Goal: Task Accomplishment & Management: Manage account settings

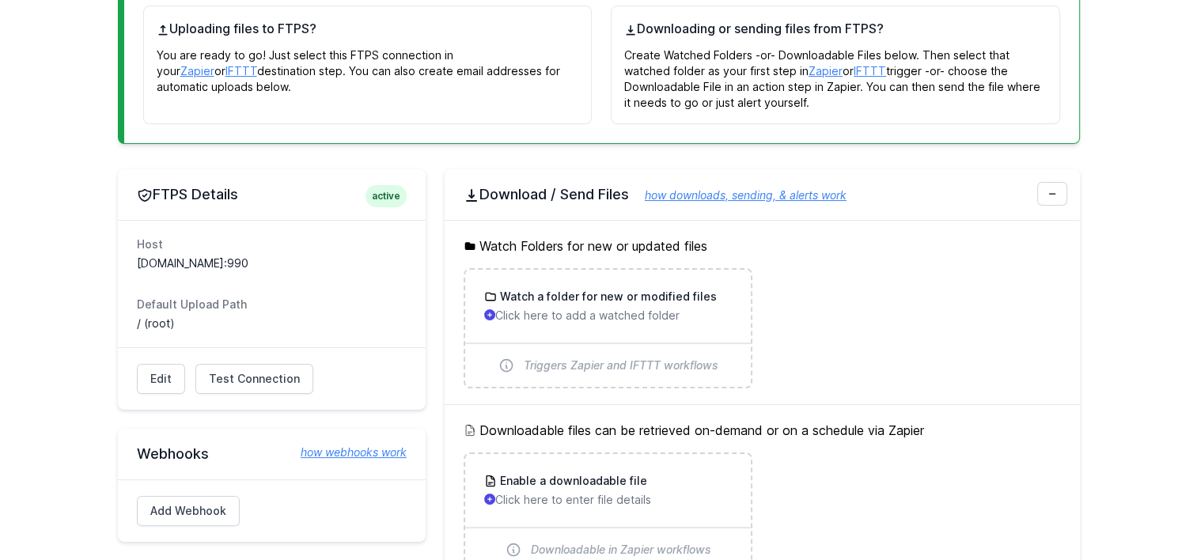
scroll to position [158, 0]
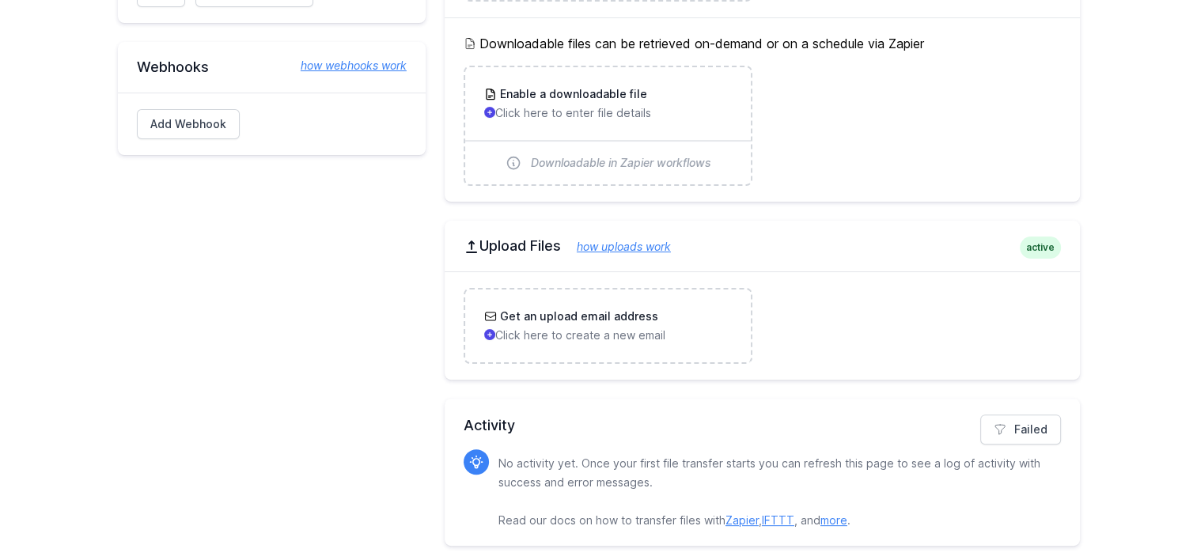
scroll to position [375, 0]
click at [1120, 395] on main "FTPS Details active Host sftp.sgch.com.au:990 Default Upload Path / (root) Edit…" at bounding box center [598, 164] width 1197 height 802
click at [282, 286] on div "FTPS Details active Host sftp.sgch.com.au:990 Default Upload Path / (root) Edit…" at bounding box center [272, 164] width 308 height 764
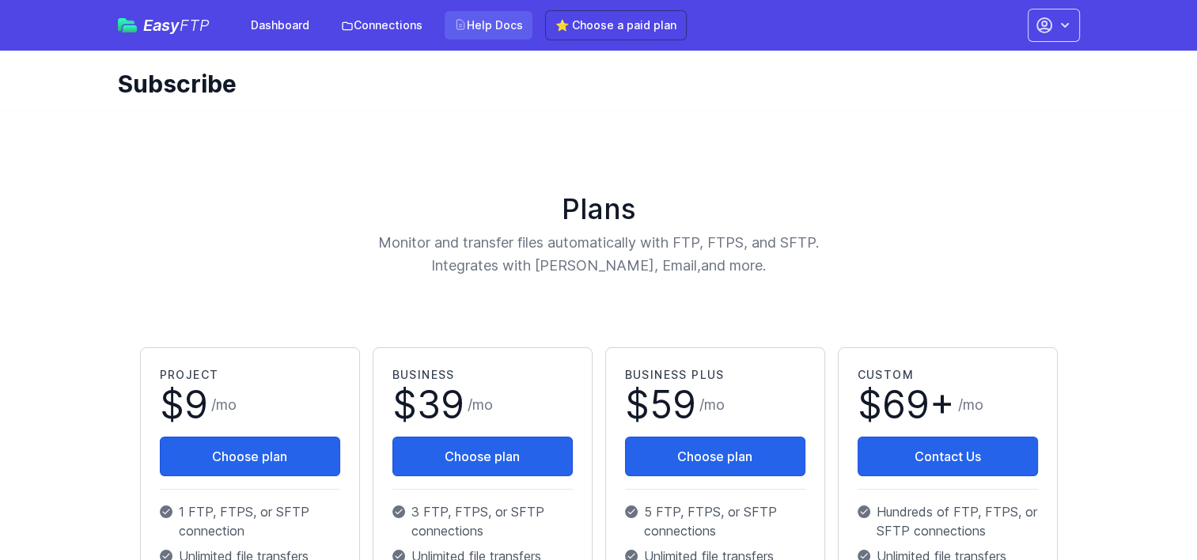
click at [486, 22] on link "Help Docs" at bounding box center [489, 25] width 88 height 28
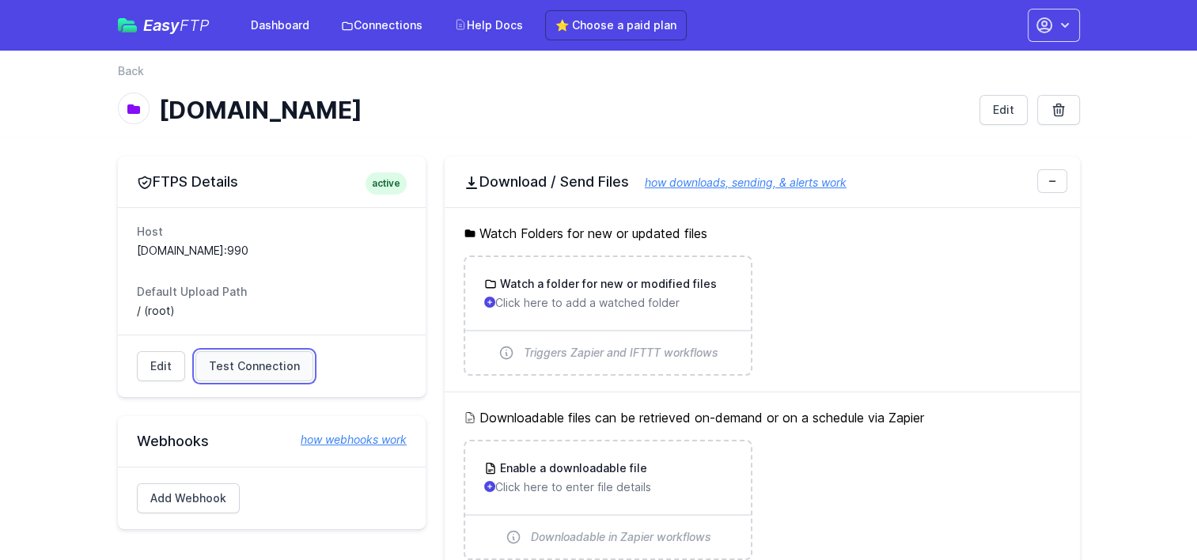
click at [250, 356] on link "Test Connection" at bounding box center [254, 366] width 118 height 30
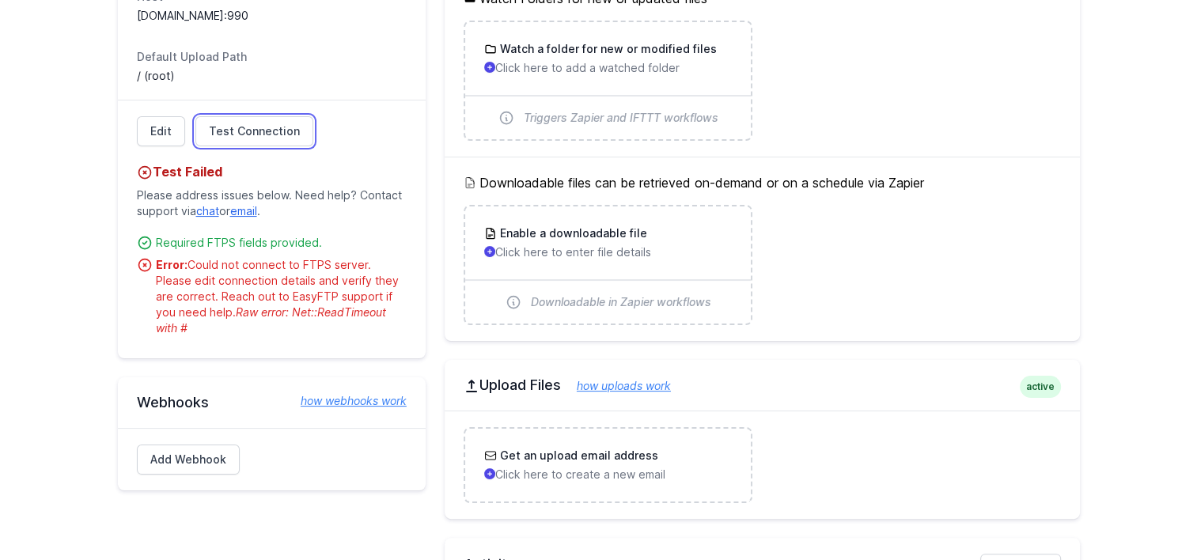
scroll to position [237, 0]
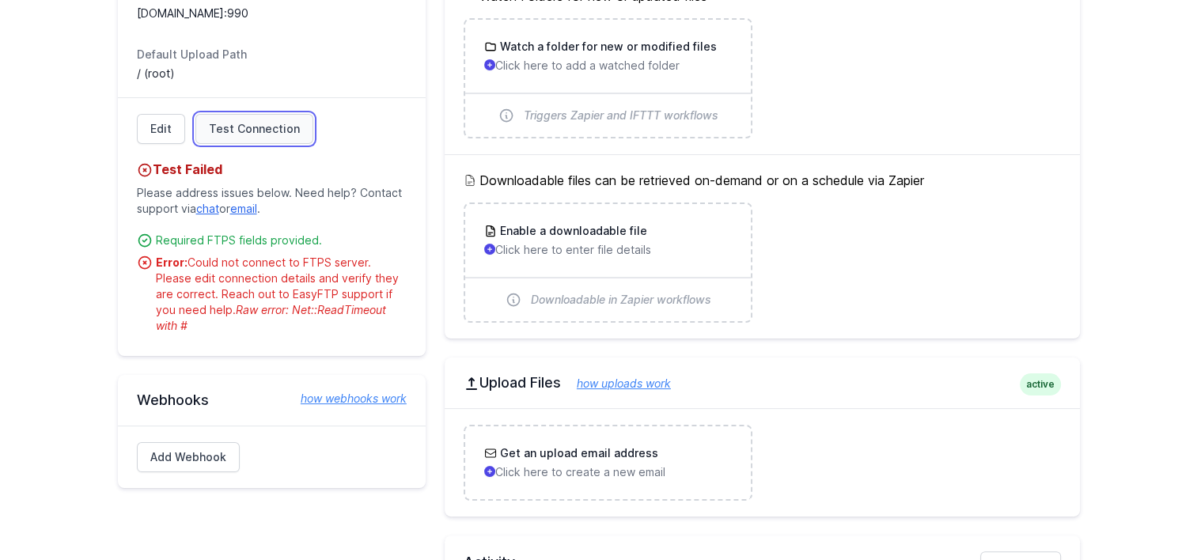
click at [253, 131] on span "Test Connection" at bounding box center [254, 129] width 91 height 16
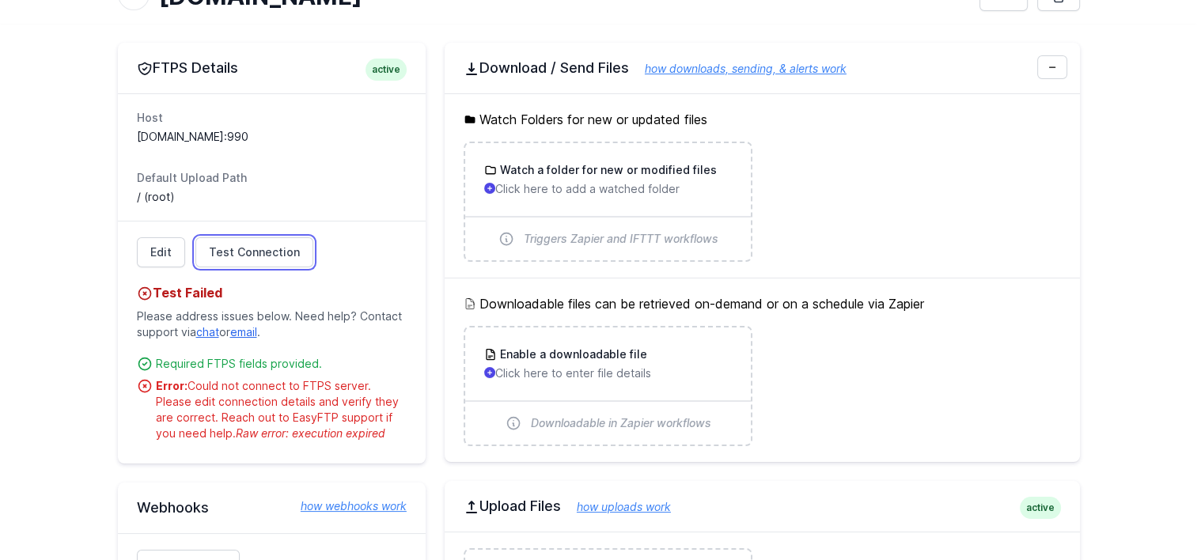
scroll to position [79, 0]
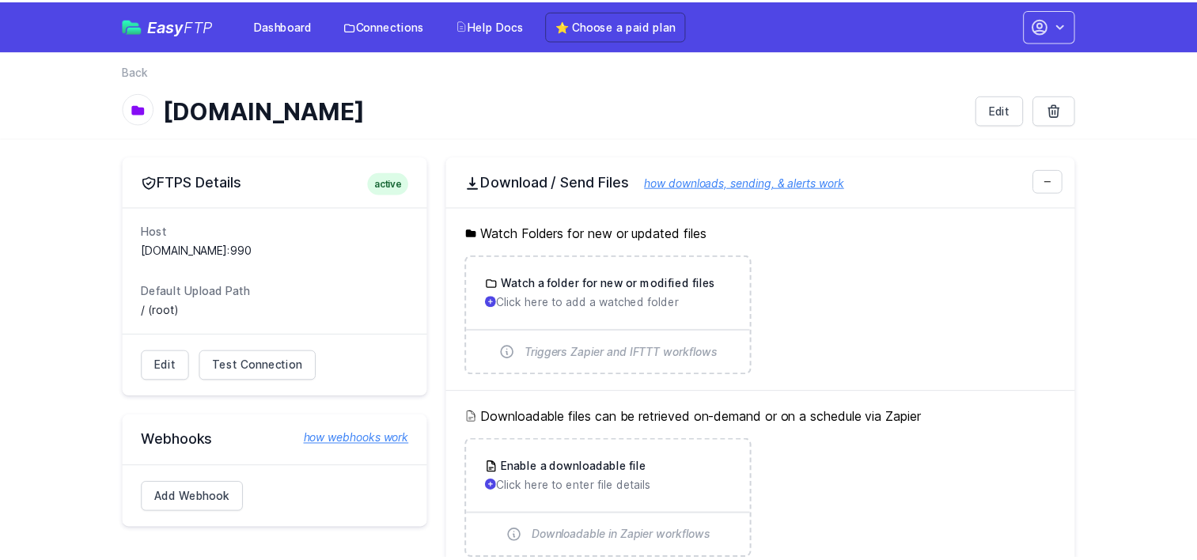
scroll to position [79, 0]
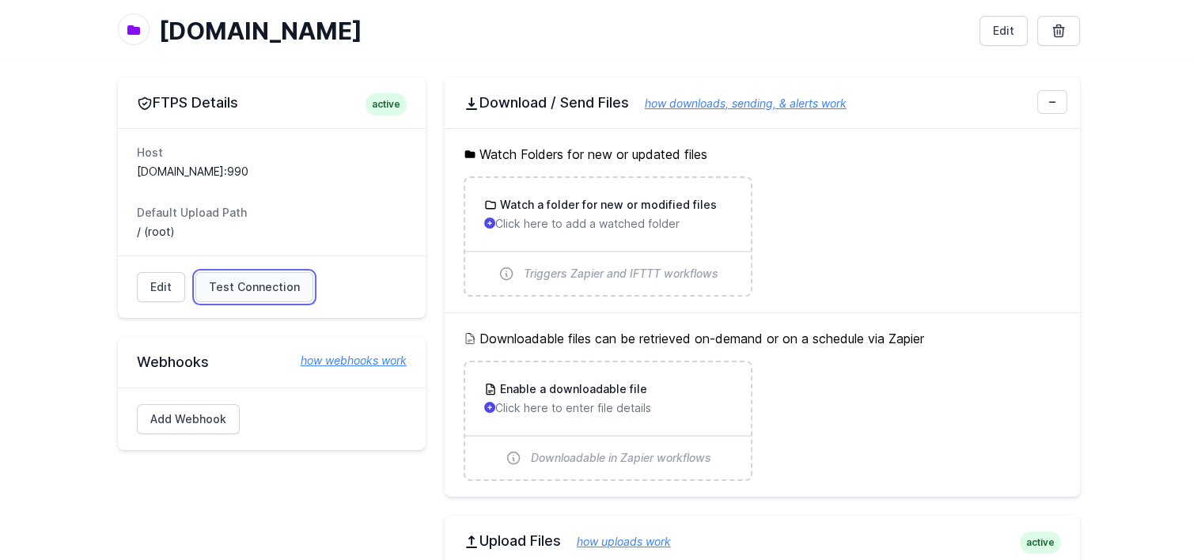
click at [275, 285] on span "Test Connection" at bounding box center [254, 287] width 91 height 16
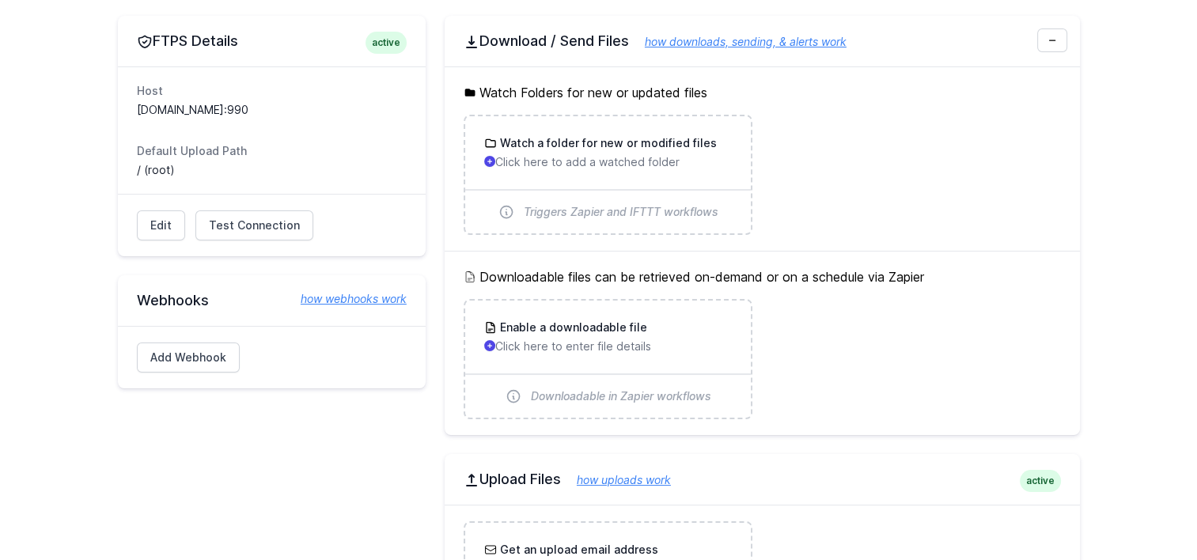
scroll to position [237, 0]
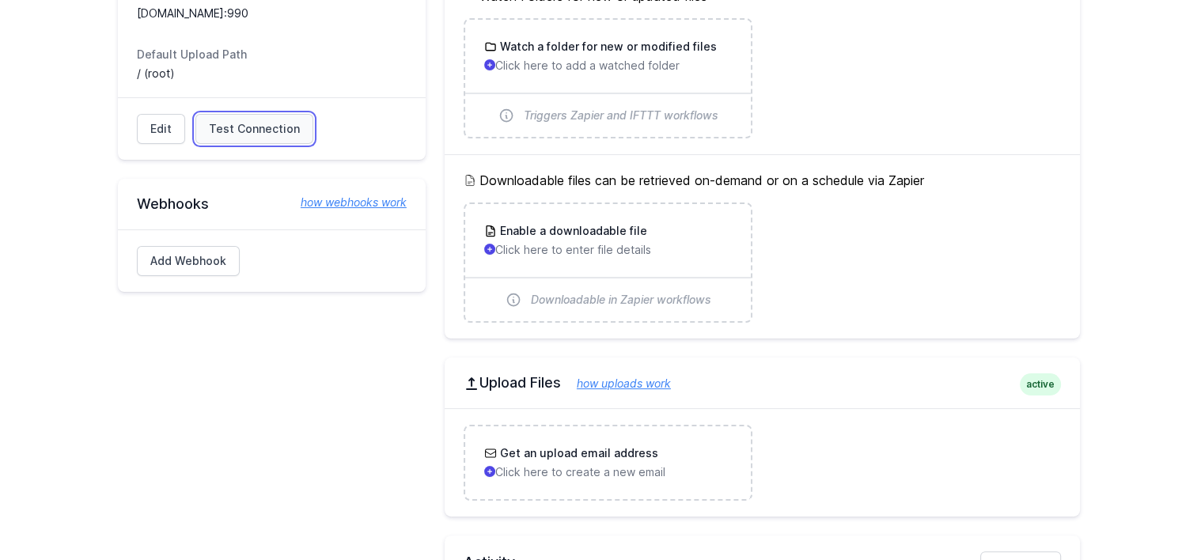
click at [266, 133] on span "Test Connection" at bounding box center [254, 129] width 91 height 16
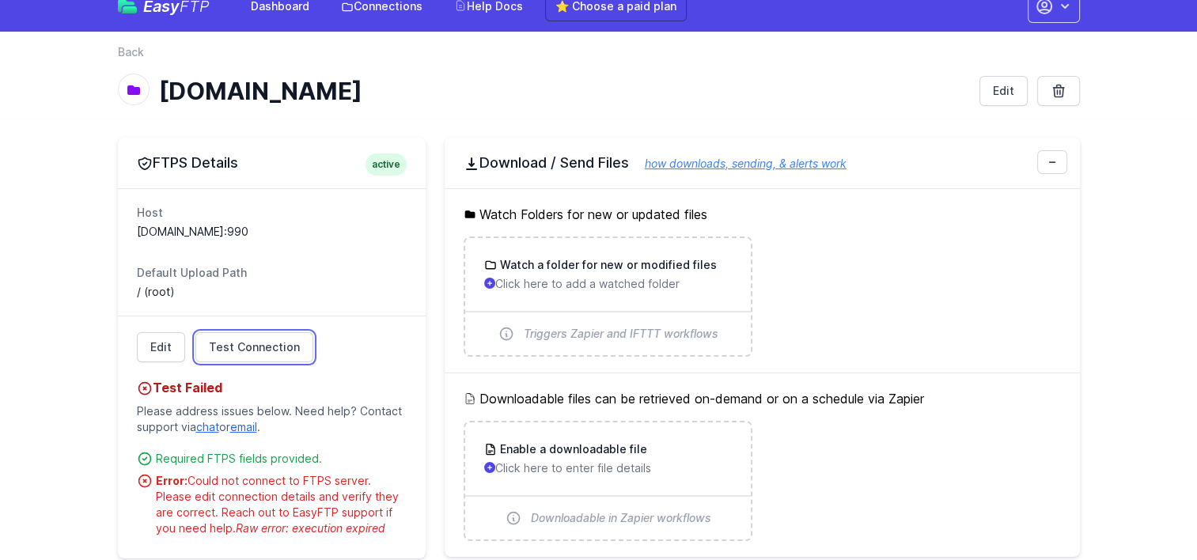
scroll to position [0, 0]
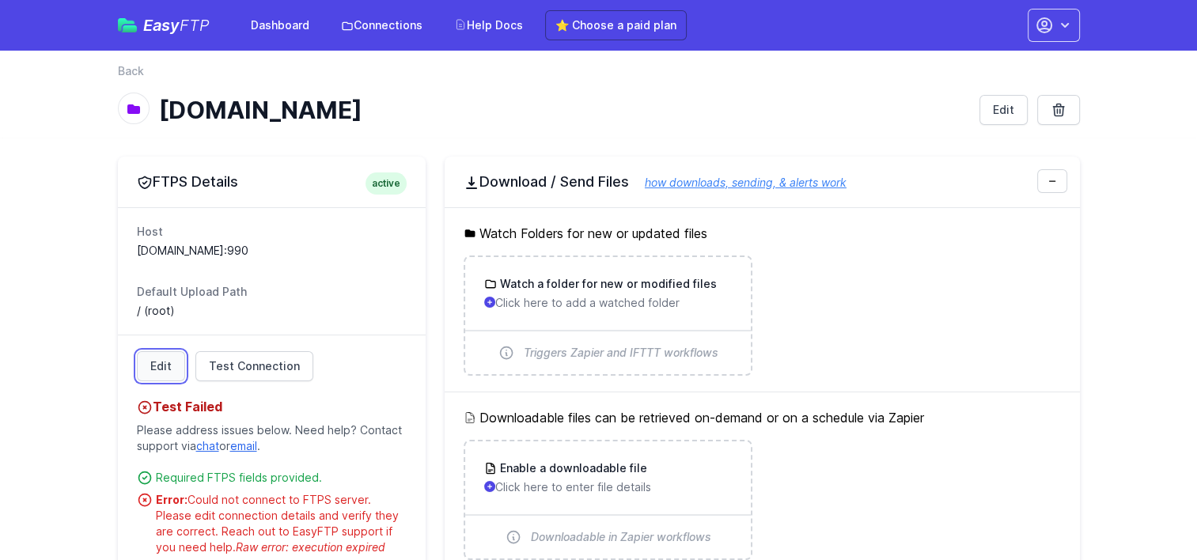
click at [159, 368] on link "Edit" at bounding box center [161, 366] width 48 height 30
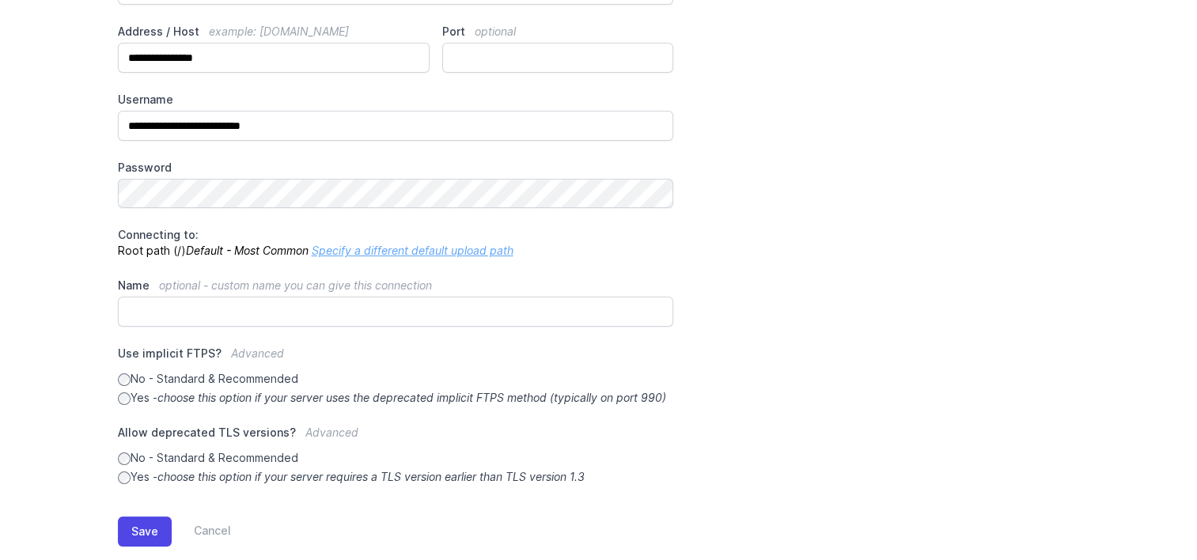
scroll to position [241, 0]
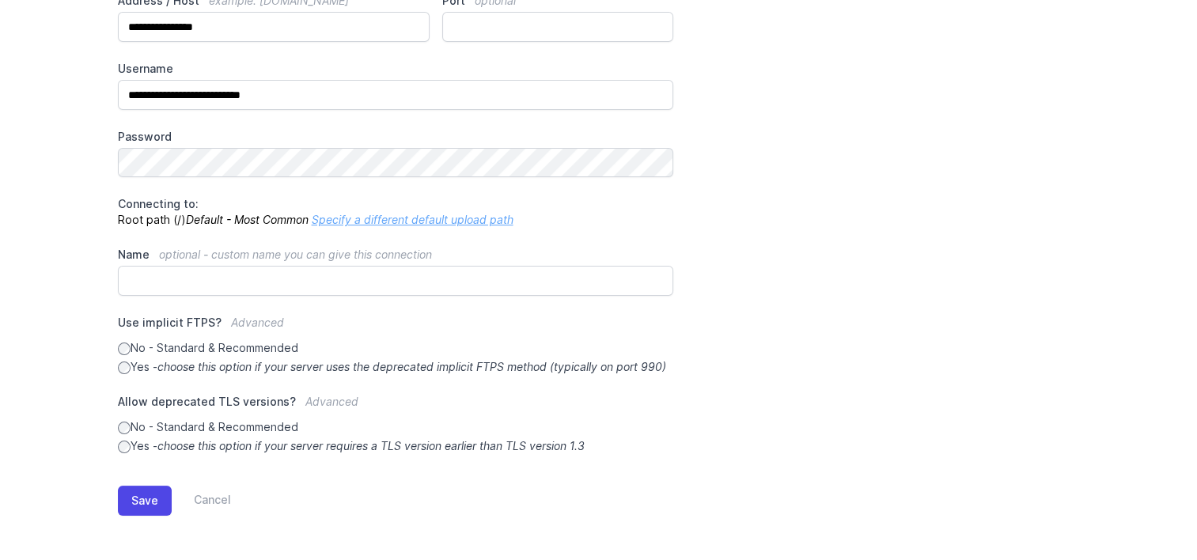
click at [298, 360] on icon "choose this option if your server uses the deprecated implicit FTPS method (typ…" at bounding box center [411, 366] width 509 height 13
click at [149, 495] on button "Save" at bounding box center [145, 501] width 54 height 30
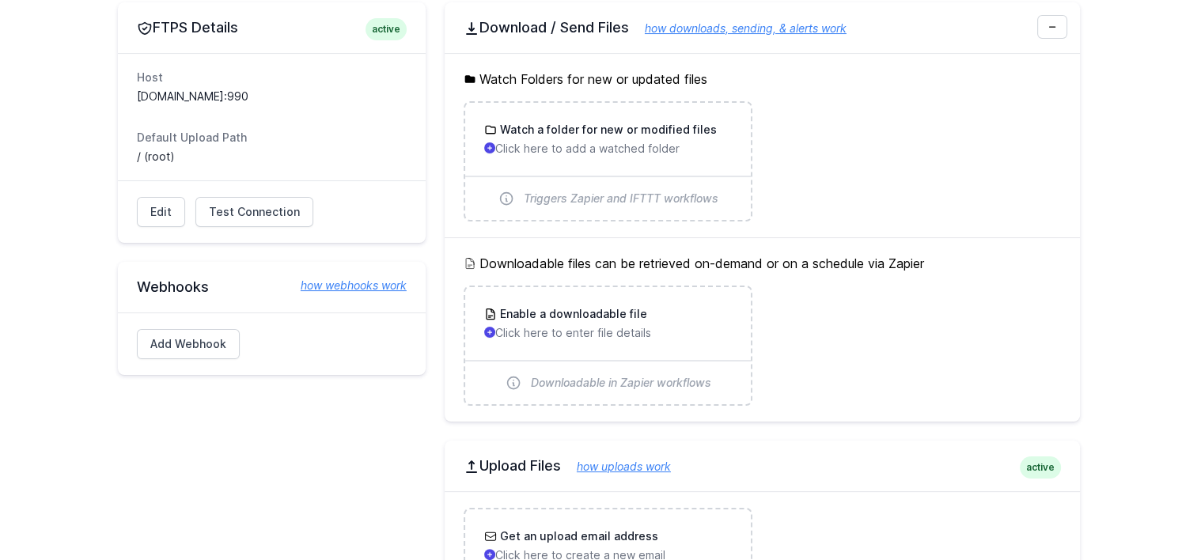
scroll to position [237, 0]
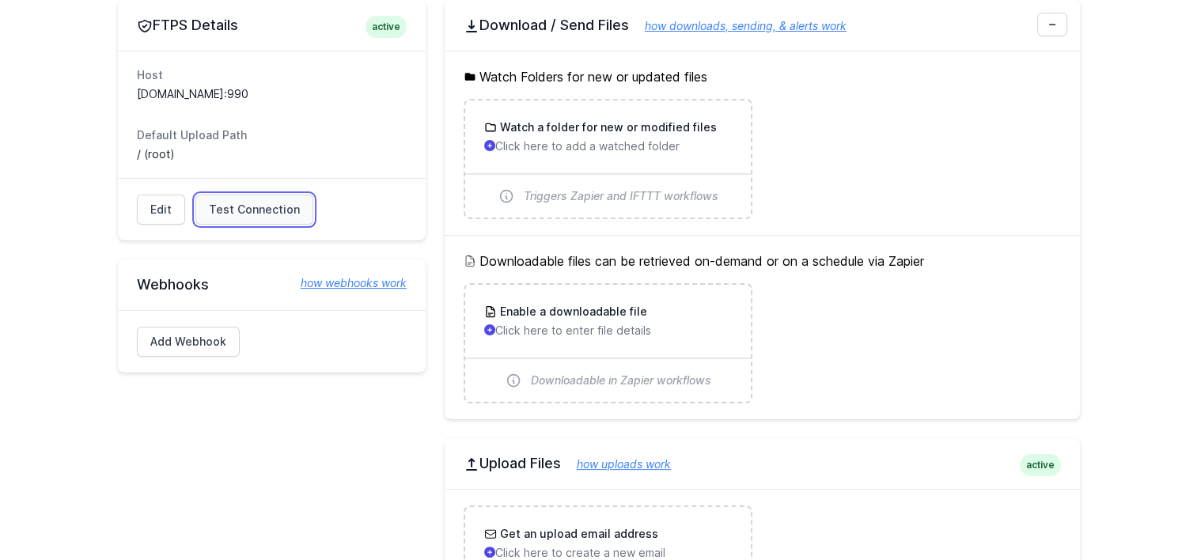
click at [249, 206] on span "Test Connection" at bounding box center [254, 210] width 91 height 16
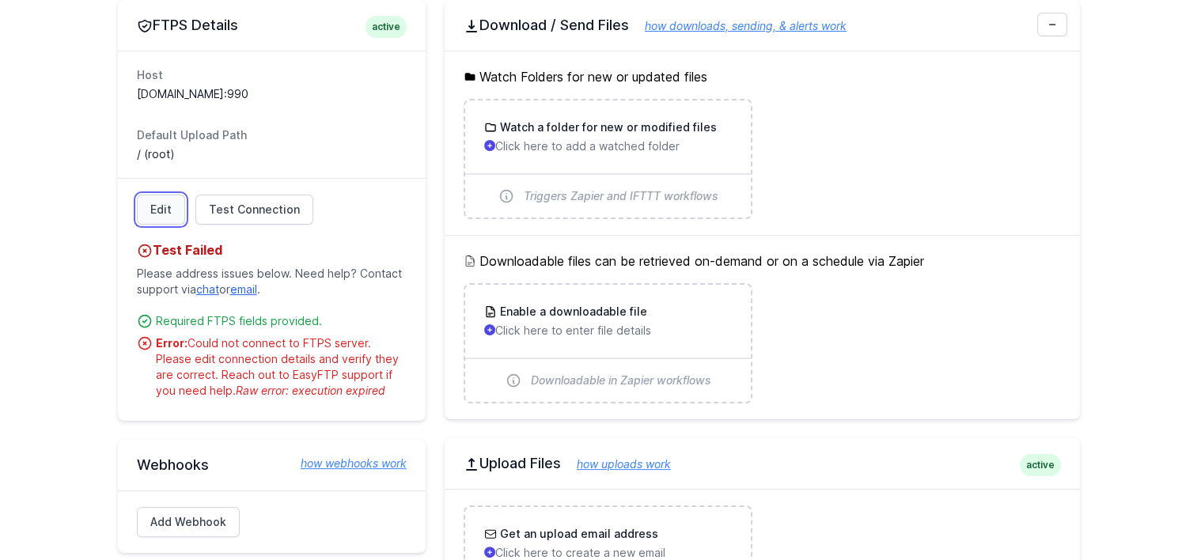
click at [150, 211] on link "Edit" at bounding box center [161, 210] width 48 height 30
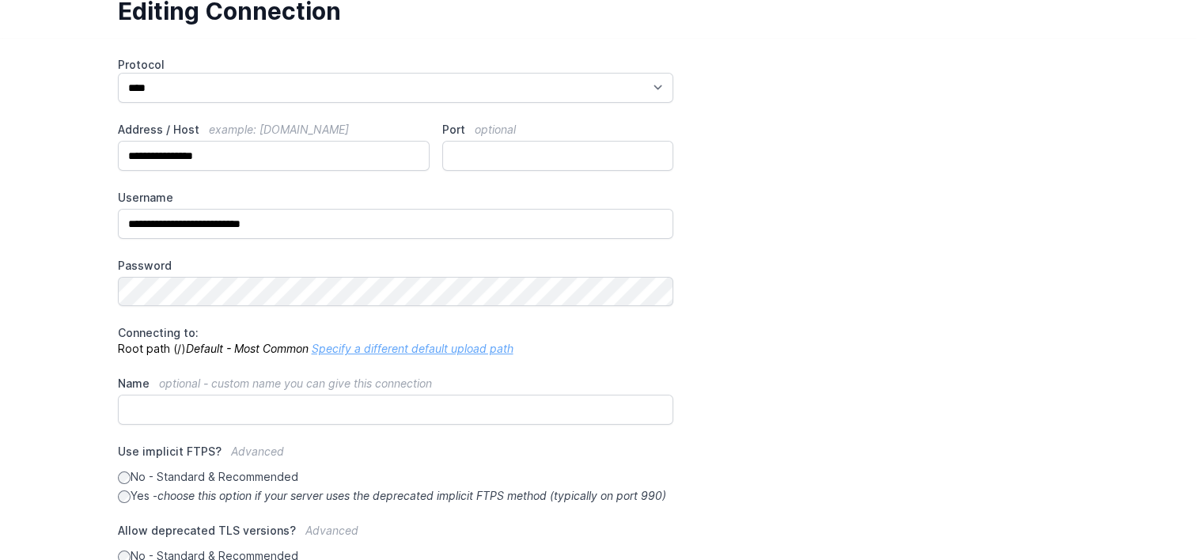
scroll to position [83, 0]
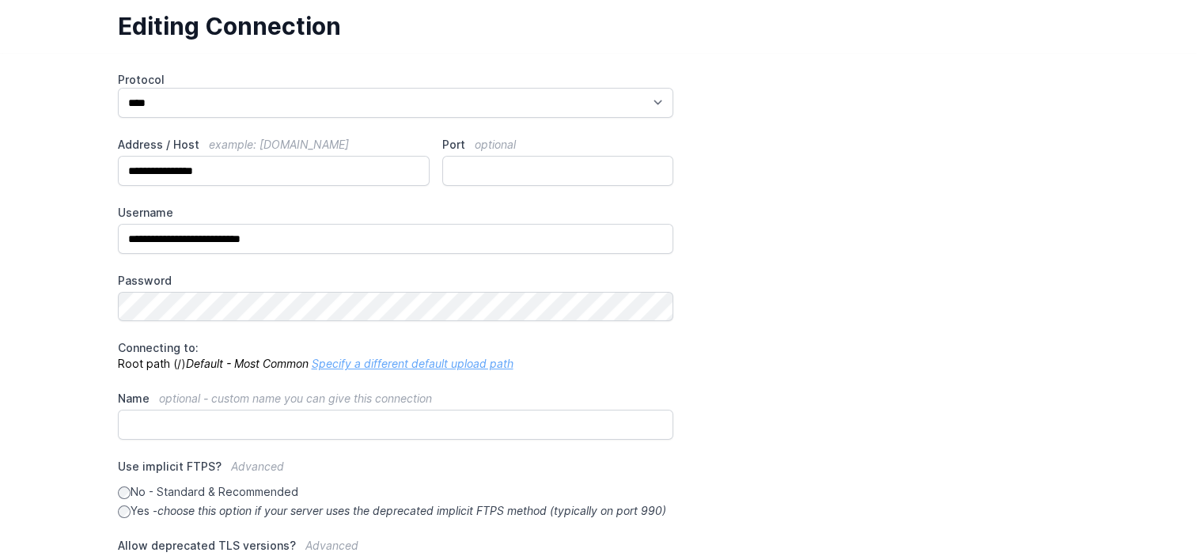
drag, startPoint x: 70, startPoint y: 74, endPoint x: 74, endPoint y: 83, distance: 10.3
click at [70, 74] on main "**********" at bounding box center [598, 378] width 1197 height 651
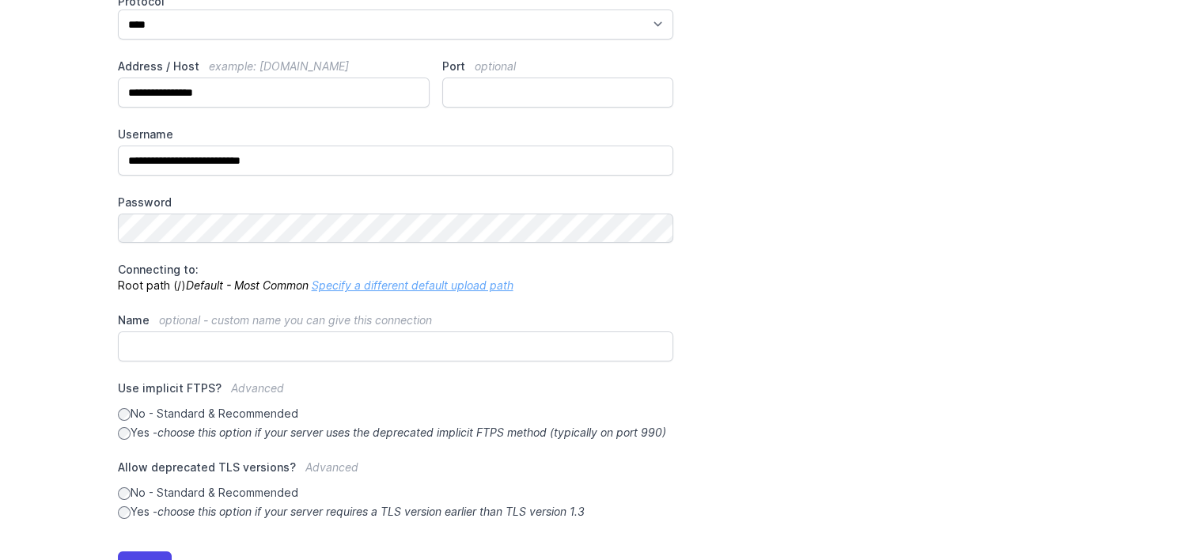
scroll to position [241, 0]
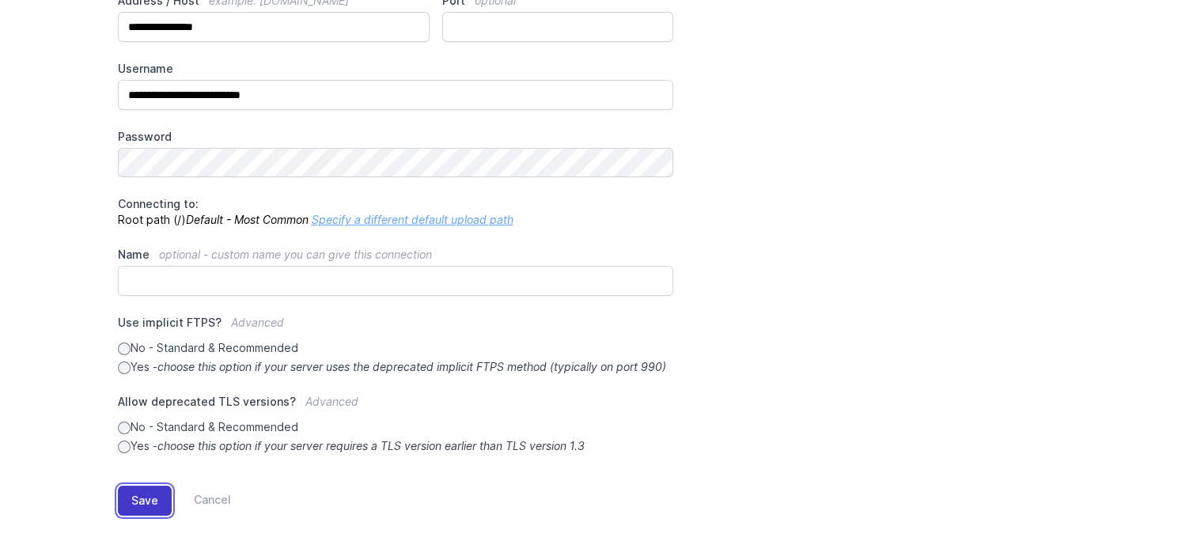
click at [146, 506] on button "Save" at bounding box center [145, 501] width 54 height 30
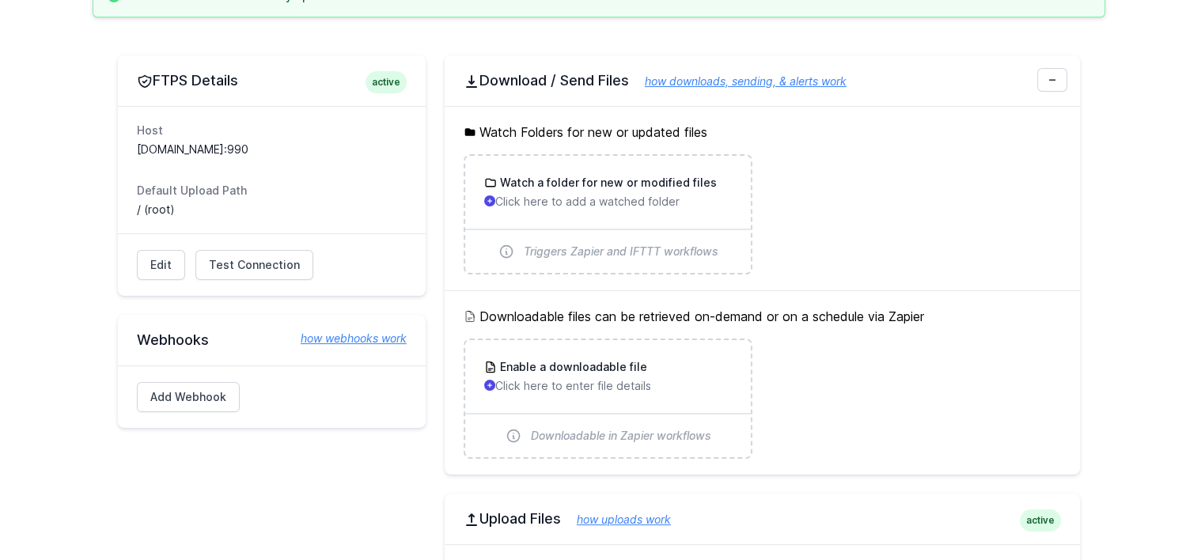
scroll to position [237, 0]
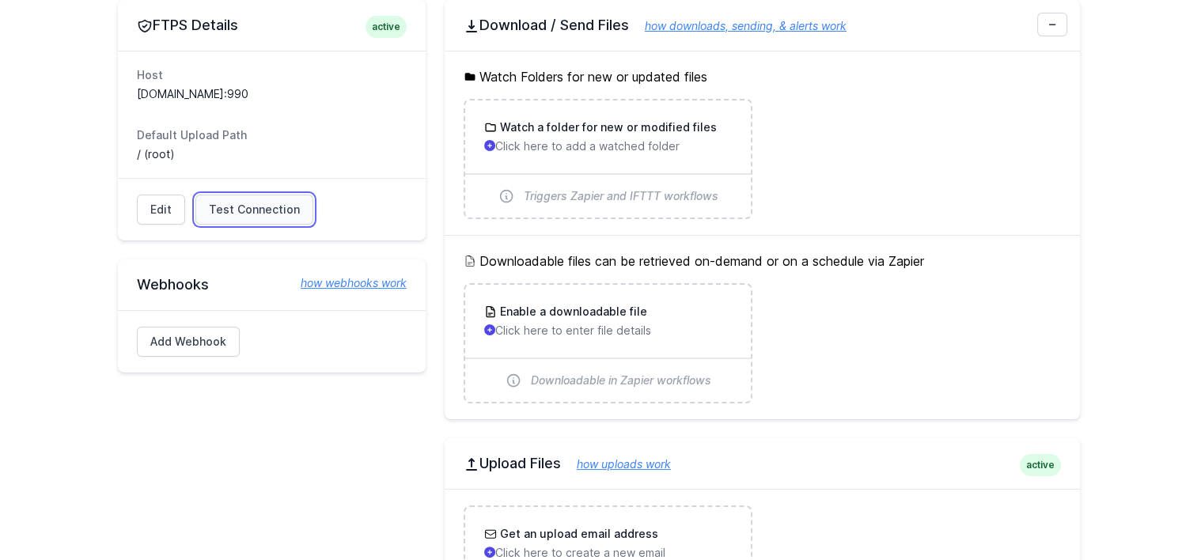
click at [272, 209] on span "Test Connection" at bounding box center [254, 210] width 91 height 16
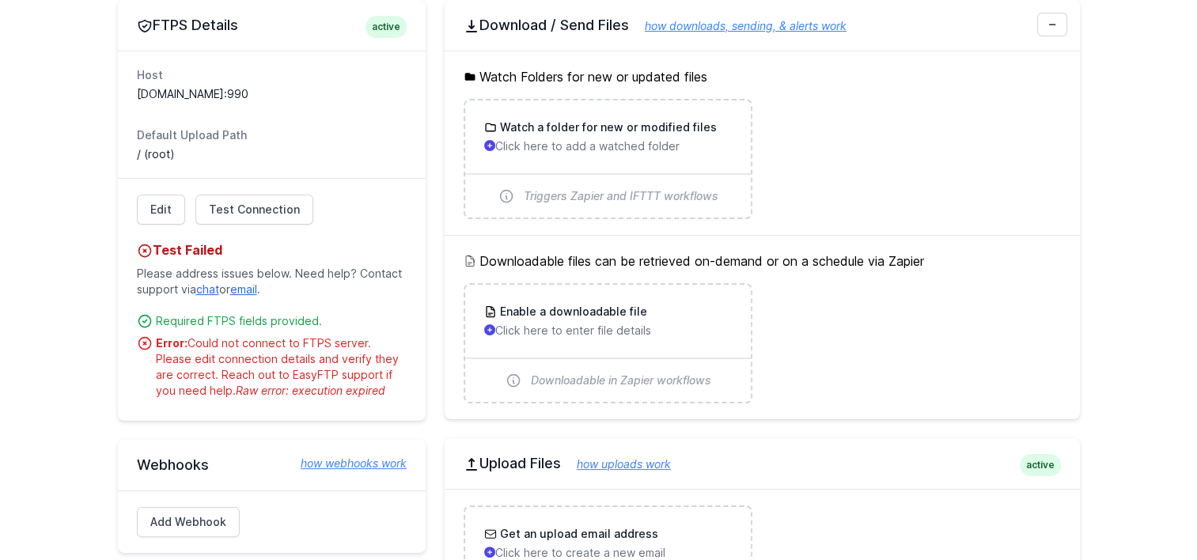
click at [64, 356] on main "Connection was successfully updated. FTPS Details active Host sftp.sgch.com.au:…" at bounding box center [598, 350] width 1197 height 863
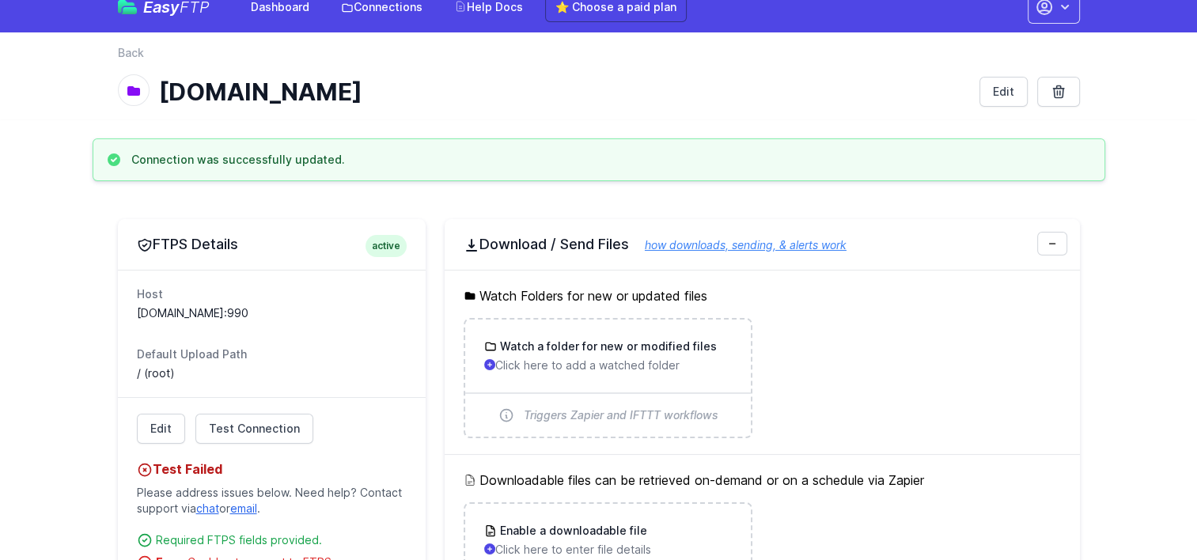
scroll to position [0, 0]
